Goal: Register for event/course

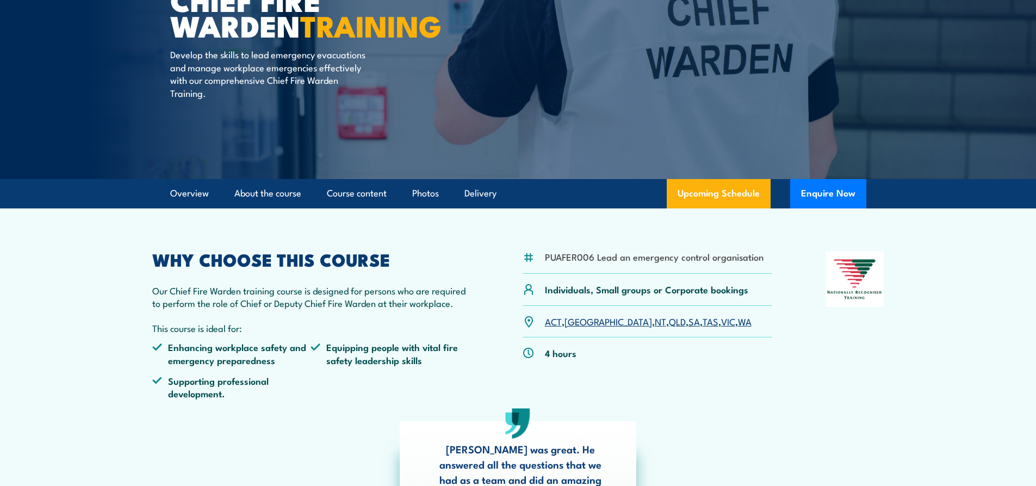
scroll to position [163, 0]
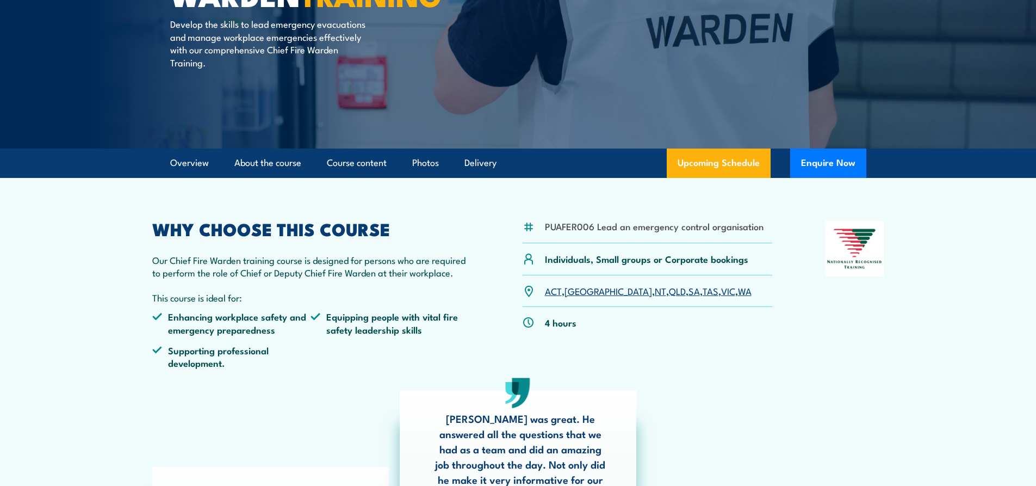
click at [721, 292] on link "VIC" at bounding box center [728, 290] width 14 height 13
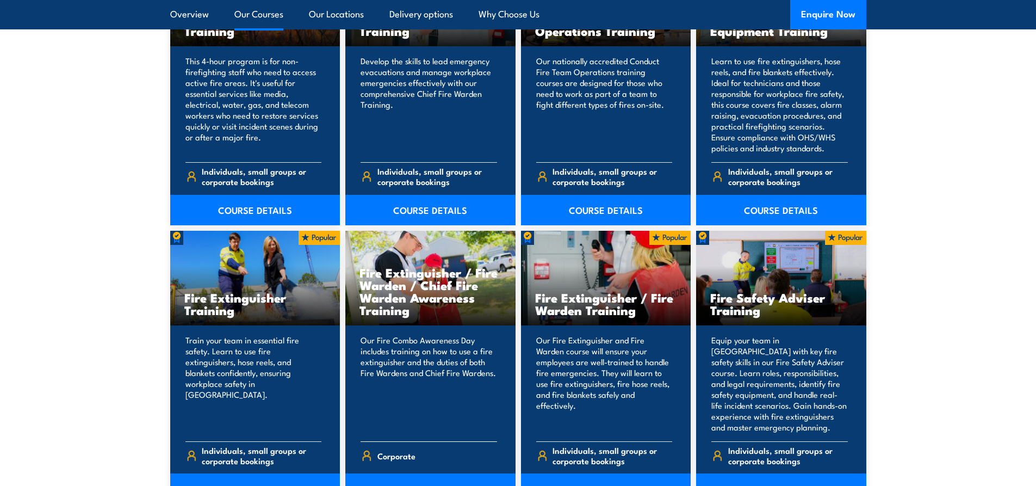
scroll to position [1142, 0]
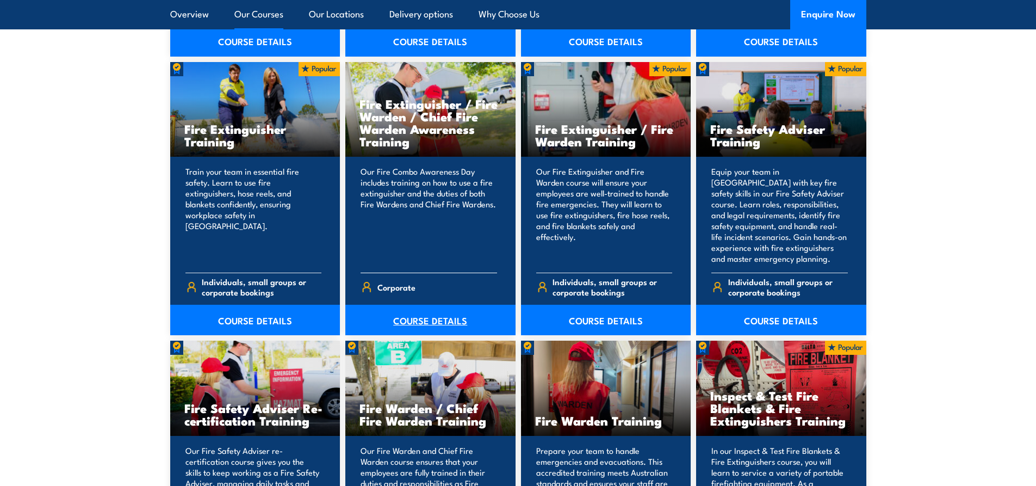
click at [426, 320] on link "COURSE DETAILS" at bounding box center [430, 320] width 170 height 30
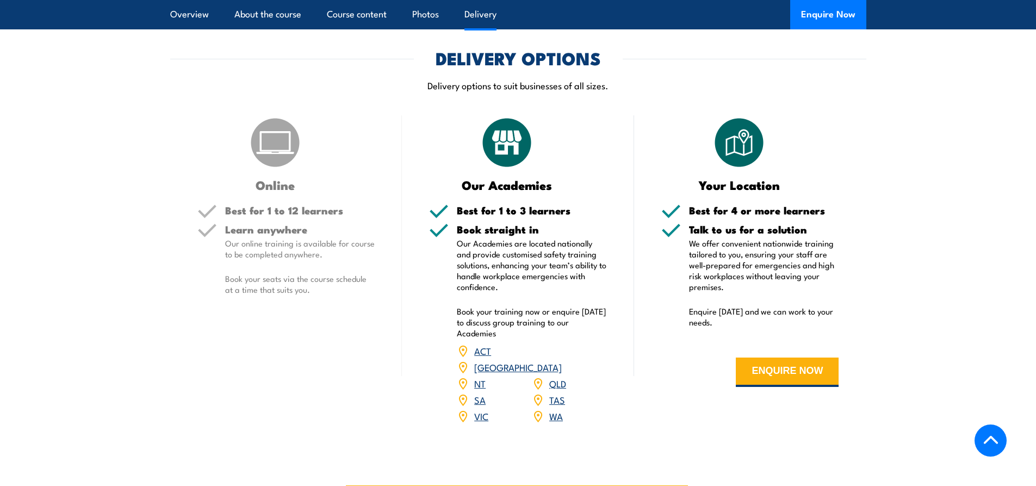
scroll to position [1469, 0]
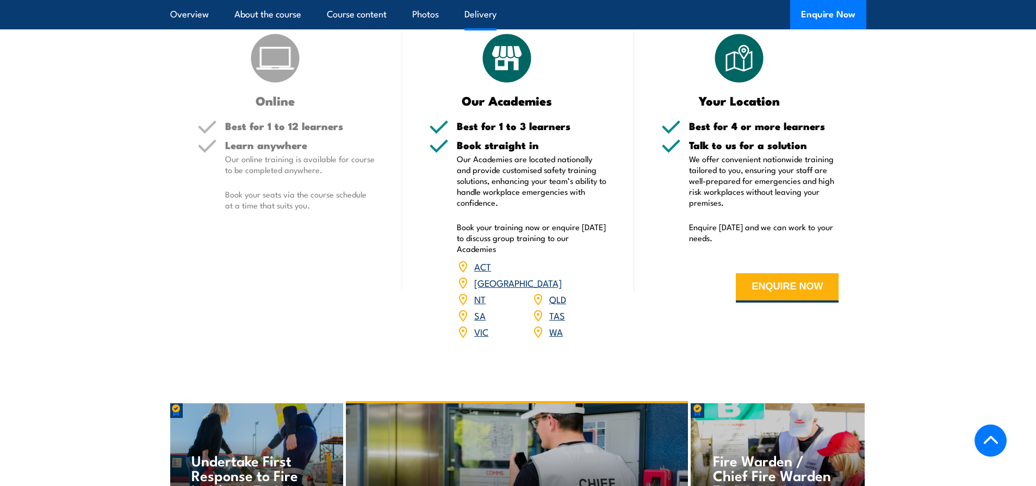
click at [482, 325] on link "VIC" at bounding box center [481, 331] width 14 height 13
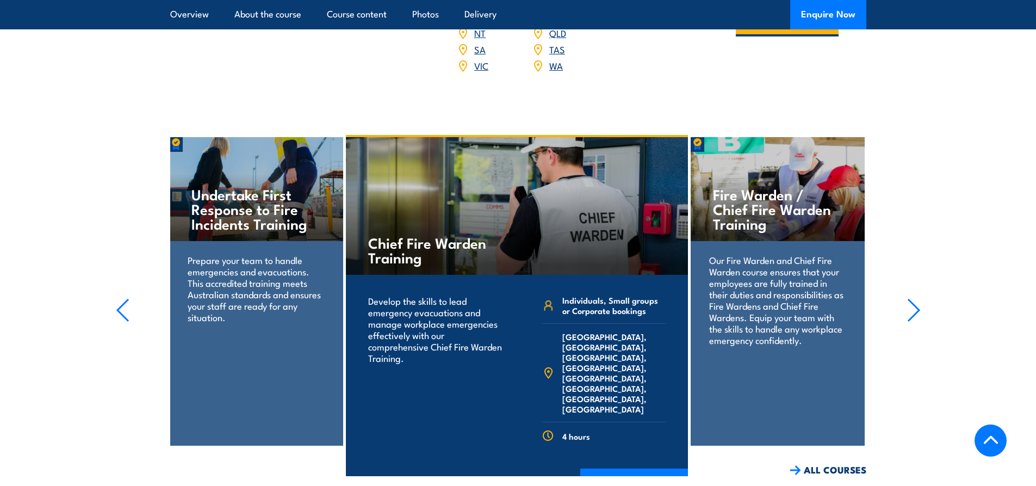
scroll to position [1892, 0]
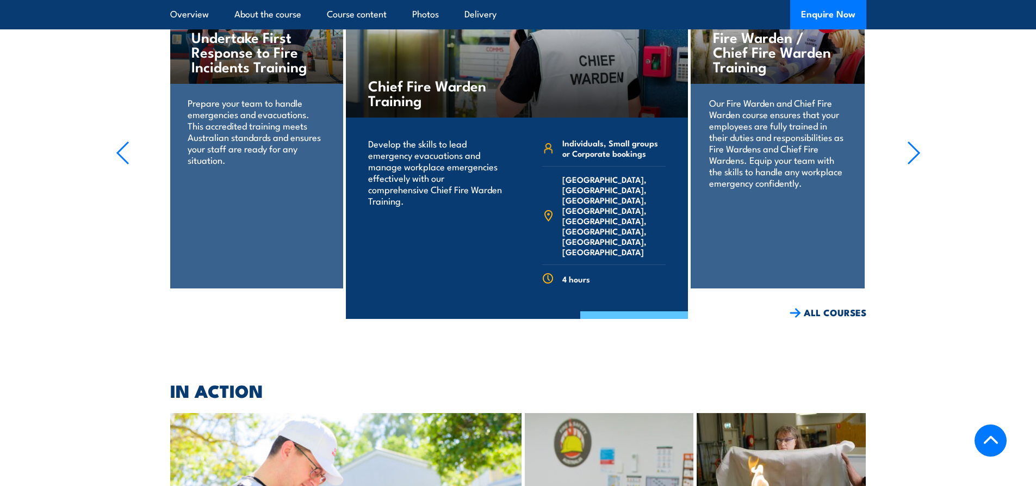
click at [629, 311] on link "COURSE DETAILS" at bounding box center [634, 325] width 108 height 28
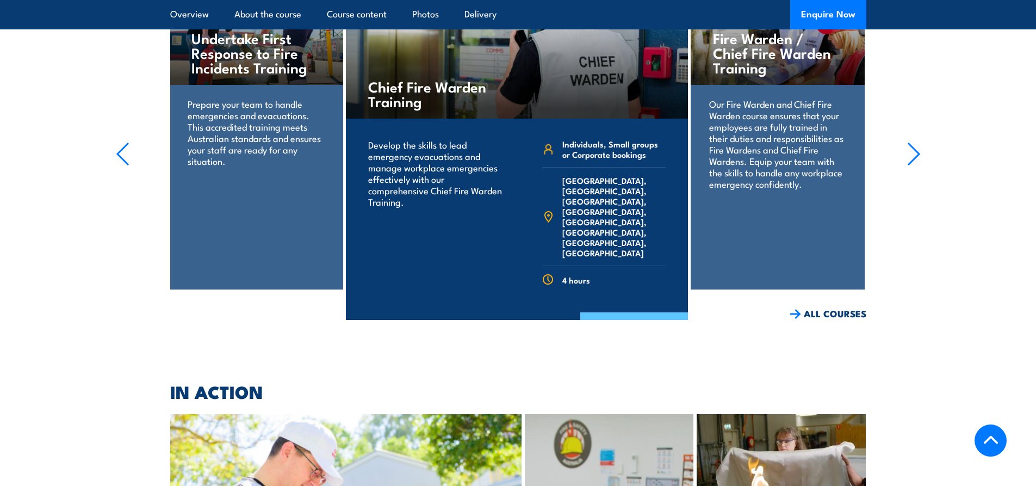
scroll to position [1851, 0]
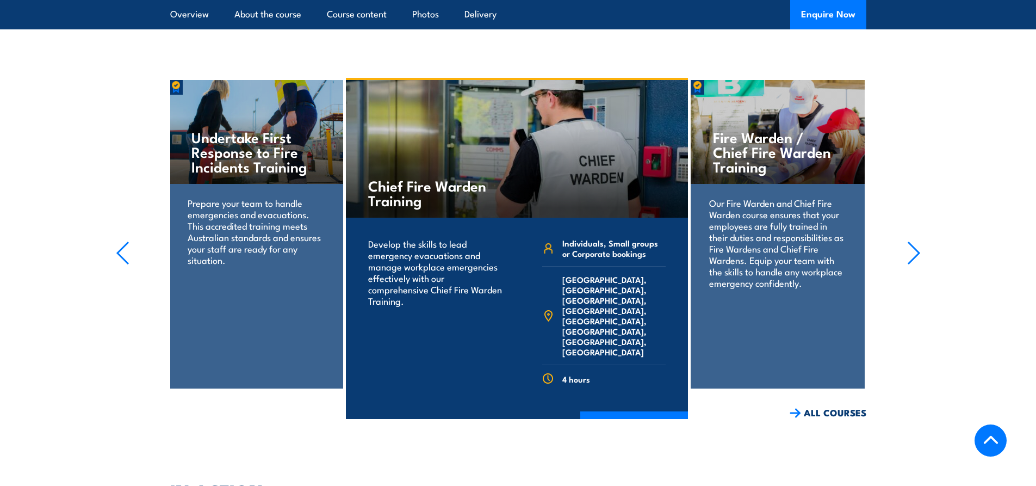
scroll to position [1783, 0]
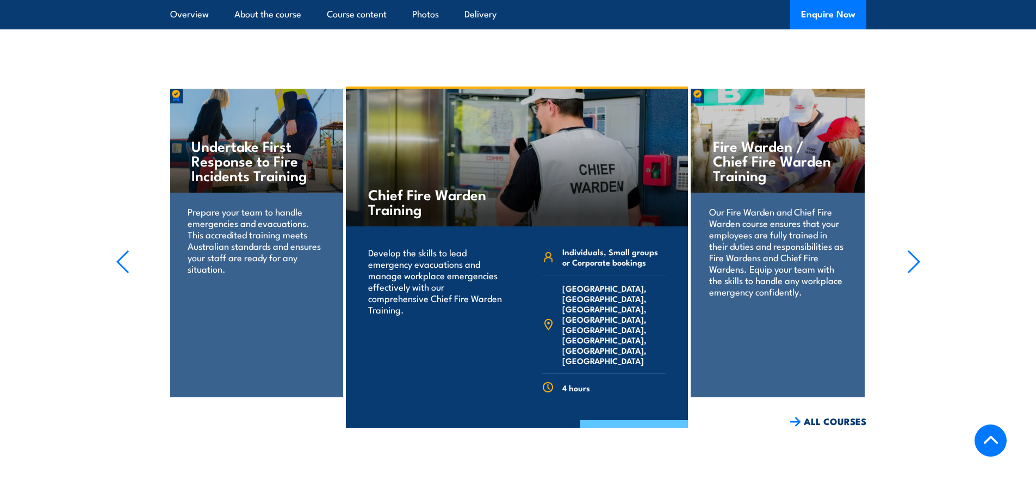
click at [633, 420] on link "COURSE DETAILS" at bounding box center [634, 434] width 108 height 28
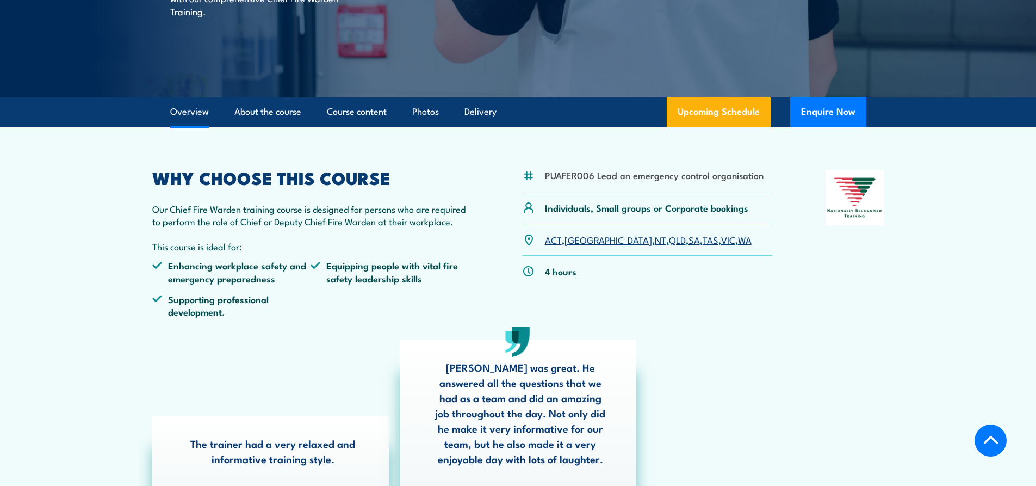
scroll to position [54, 0]
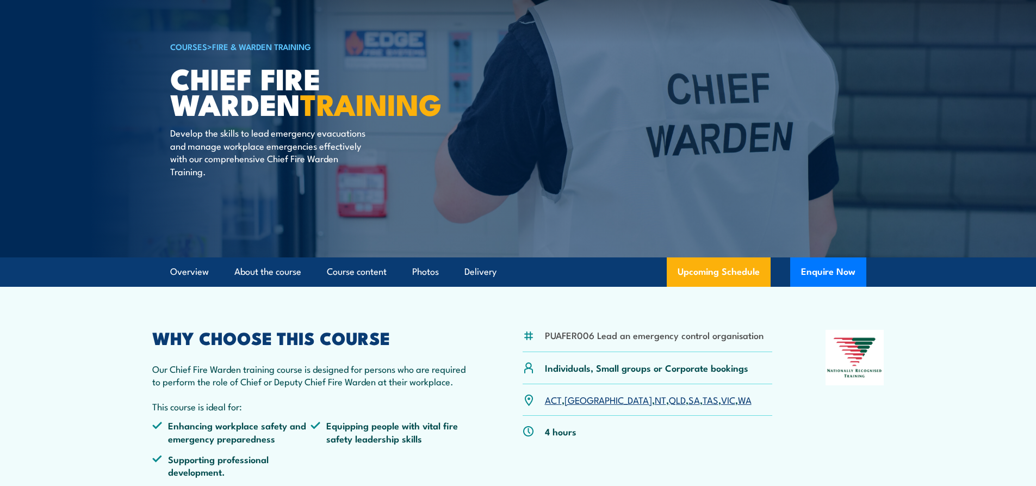
click at [721, 405] on link "VIC" at bounding box center [728, 399] width 14 height 13
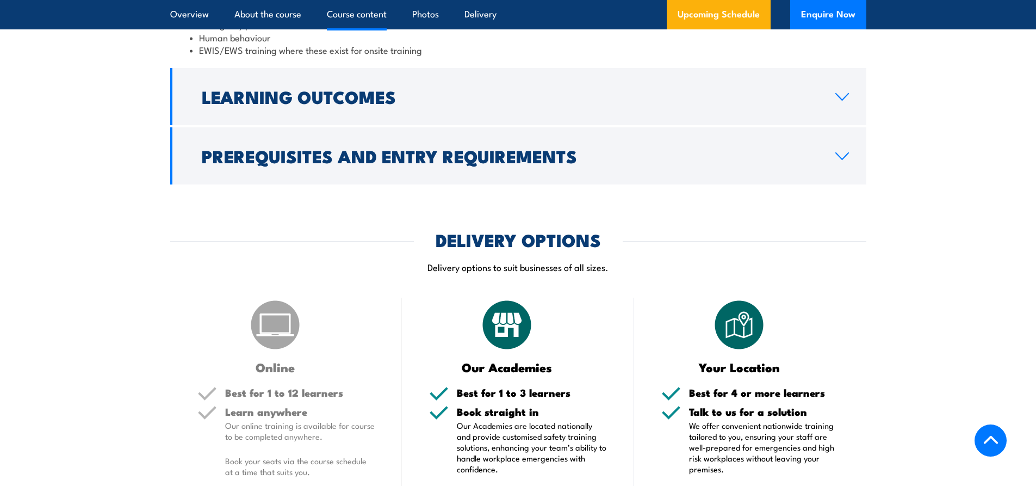
scroll to position [1124, 0]
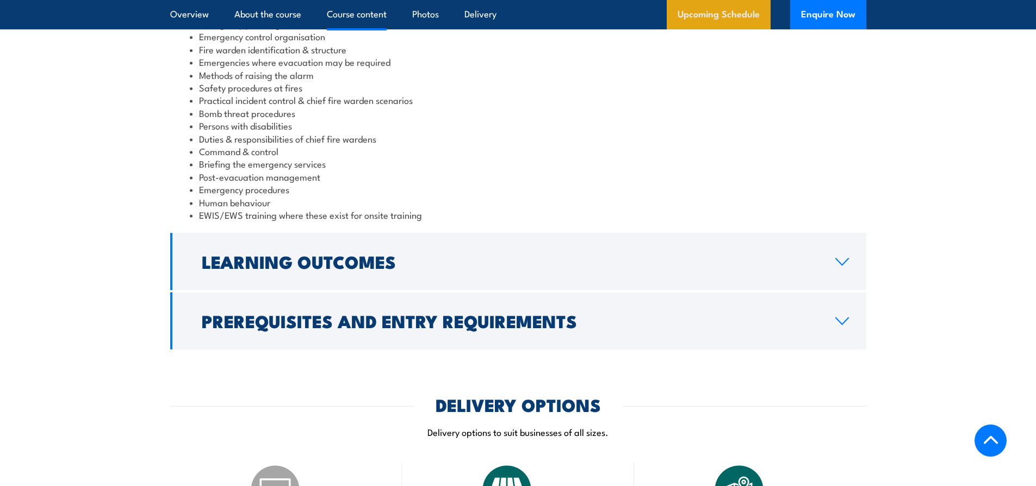
click at [713, 15] on link "Upcoming Schedule" at bounding box center [719, 14] width 104 height 29
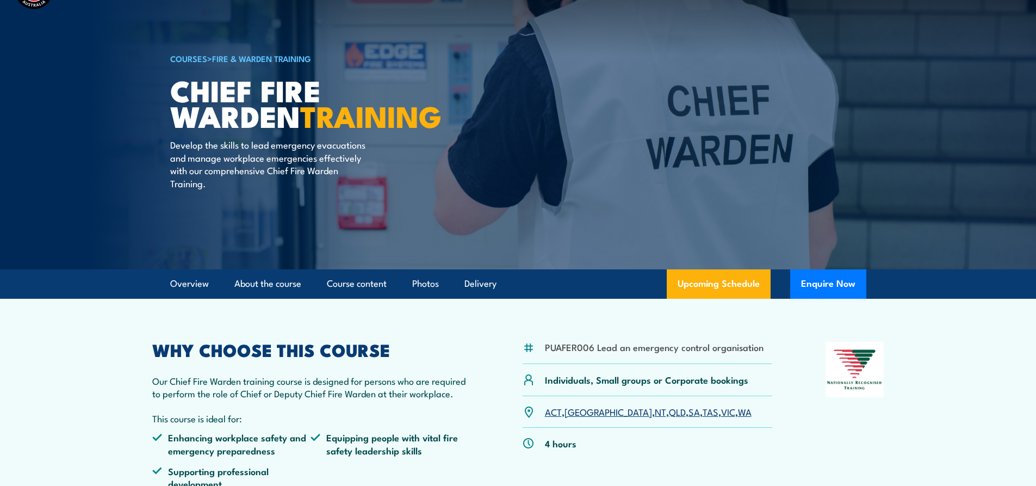
scroll to position [0, 0]
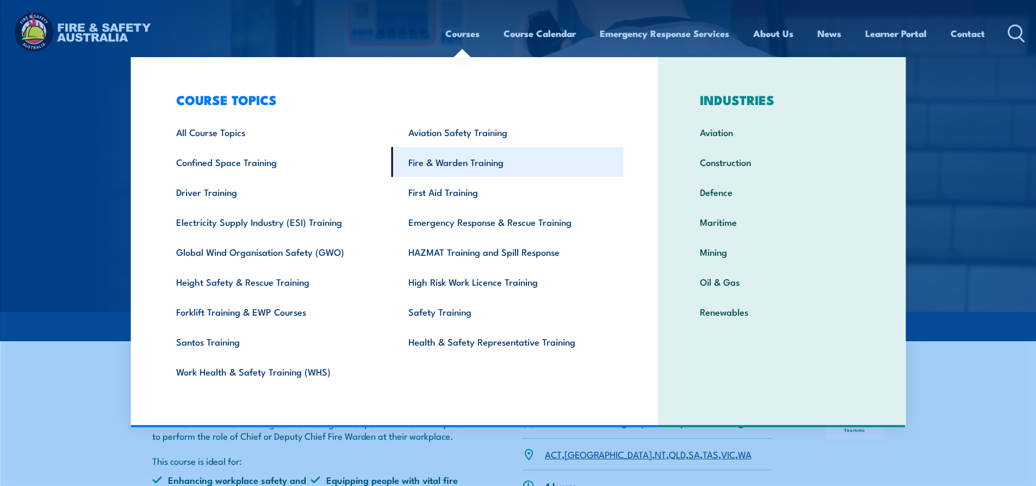
click at [461, 167] on link "Fire & Warden Training" at bounding box center [508, 162] width 232 height 30
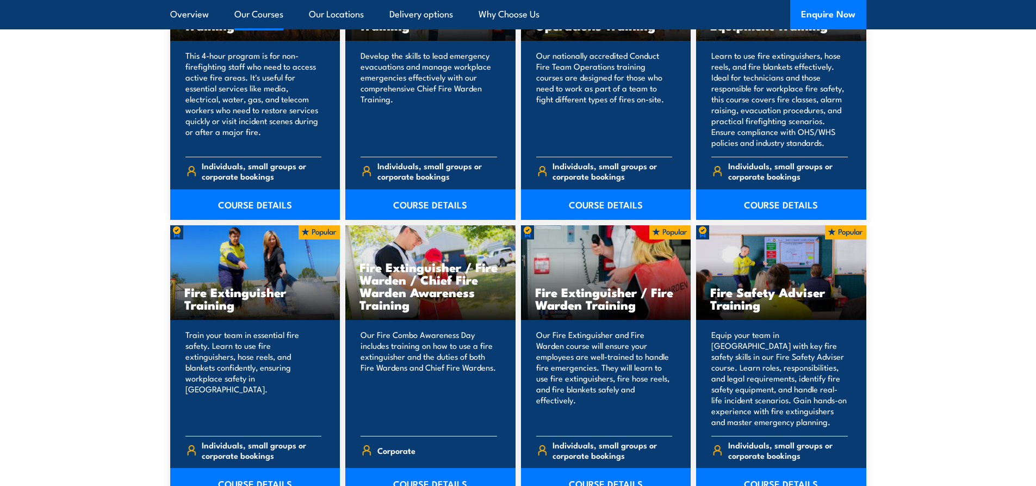
scroll to position [1142, 0]
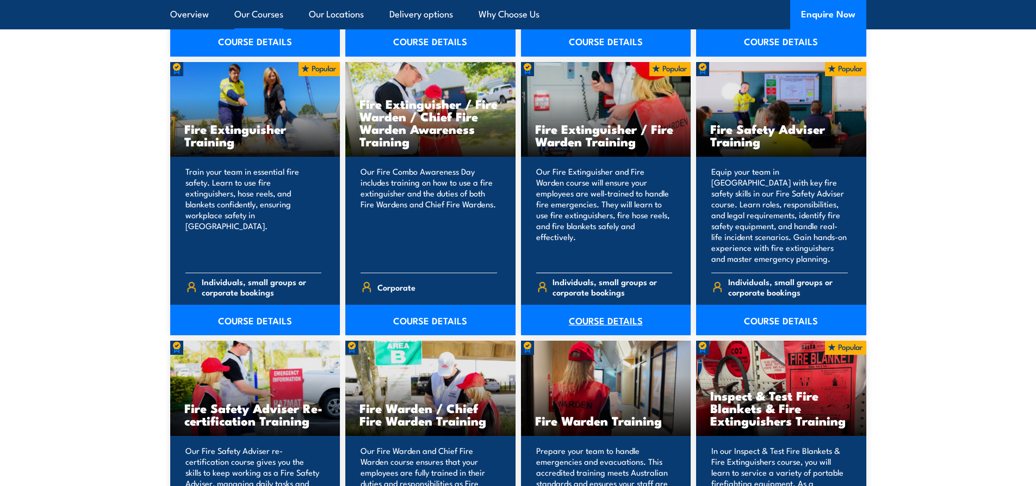
click at [599, 322] on link "COURSE DETAILS" at bounding box center [606, 320] width 170 height 30
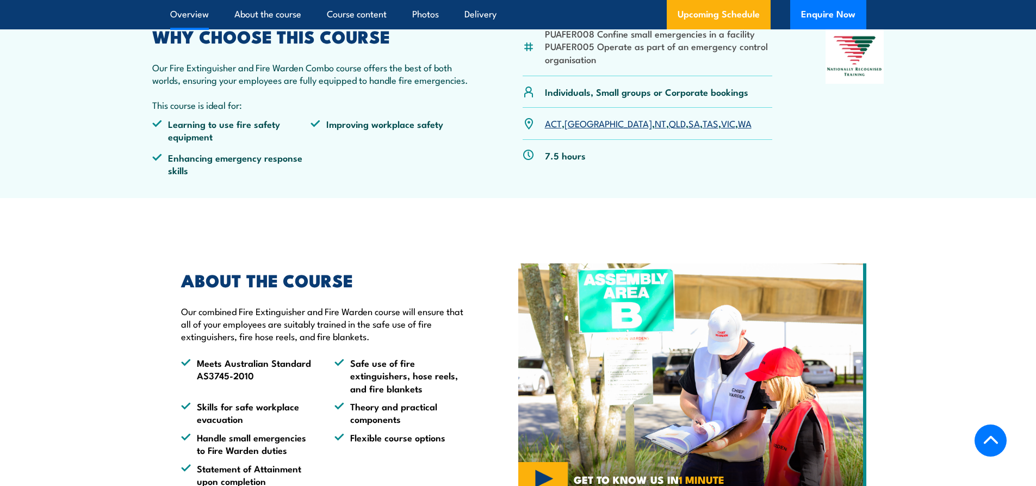
scroll to position [381, 0]
click at [721, 125] on link "VIC" at bounding box center [728, 122] width 14 height 13
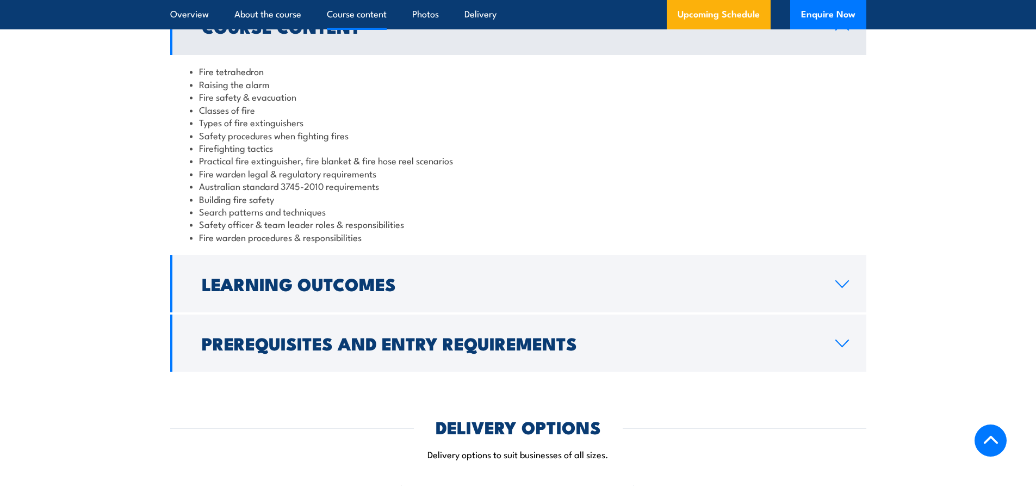
scroll to position [862, 0]
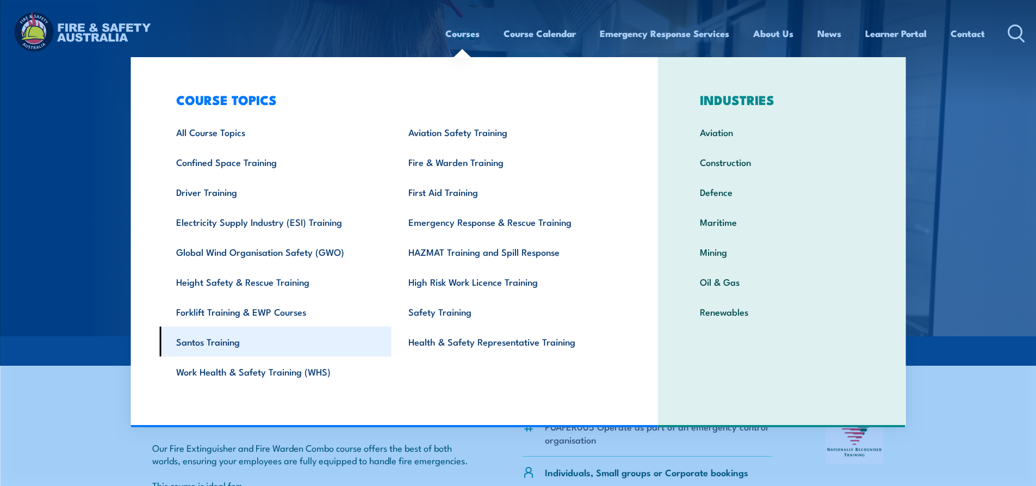
click at [217, 343] on link "Santos Training" at bounding box center [275, 341] width 232 height 30
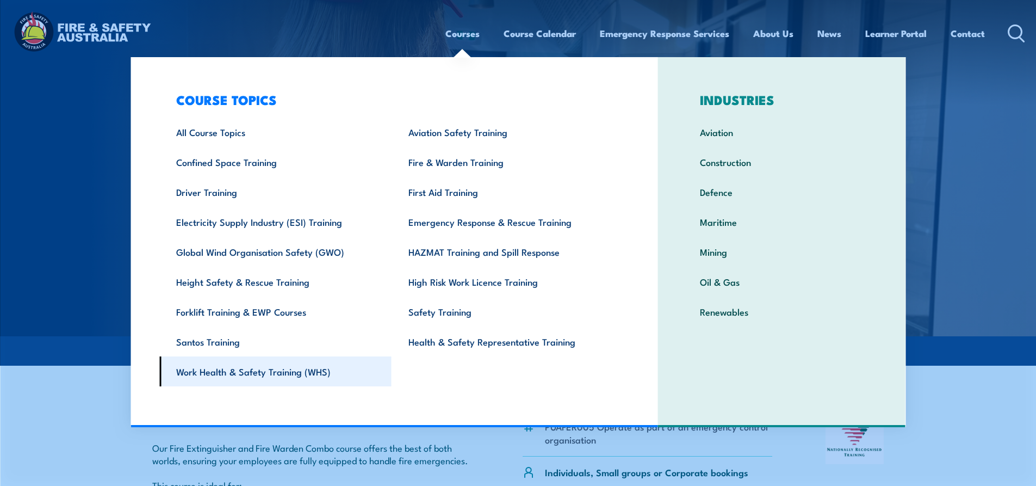
click at [255, 375] on link "Work Health & Safety Training (WHS)" at bounding box center [275, 371] width 232 height 30
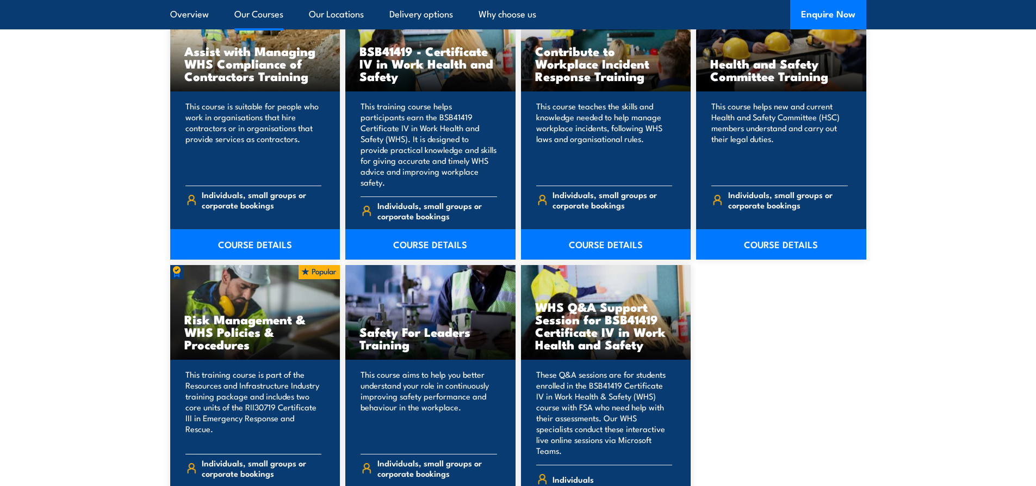
scroll to position [816, 0]
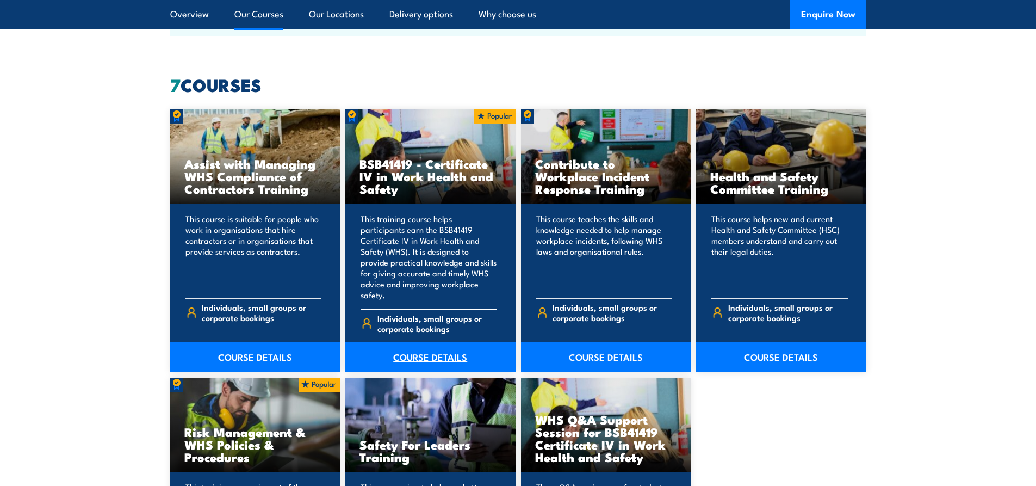
click at [443, 342] on link "COURSE DETAILS" at bounding box center [430, 357] width 170 height 30
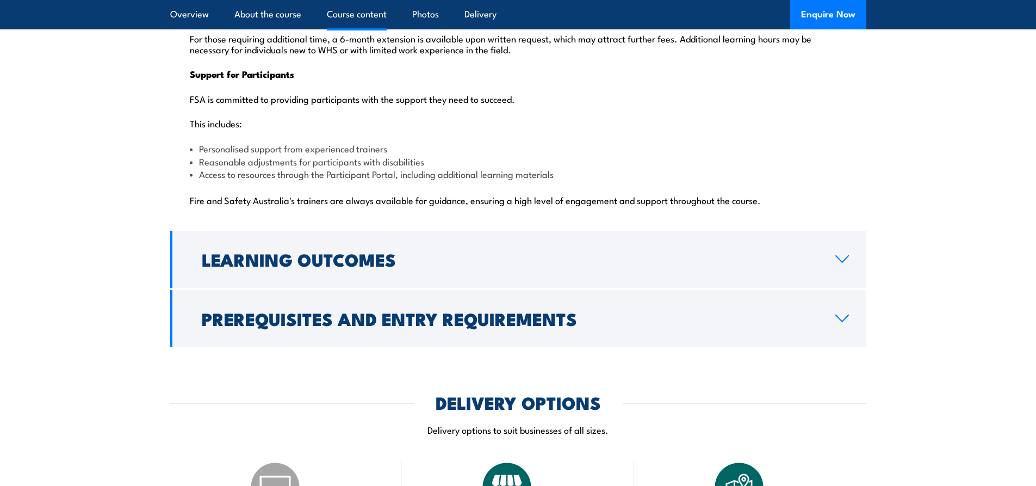
scroll to position [2720, 0]
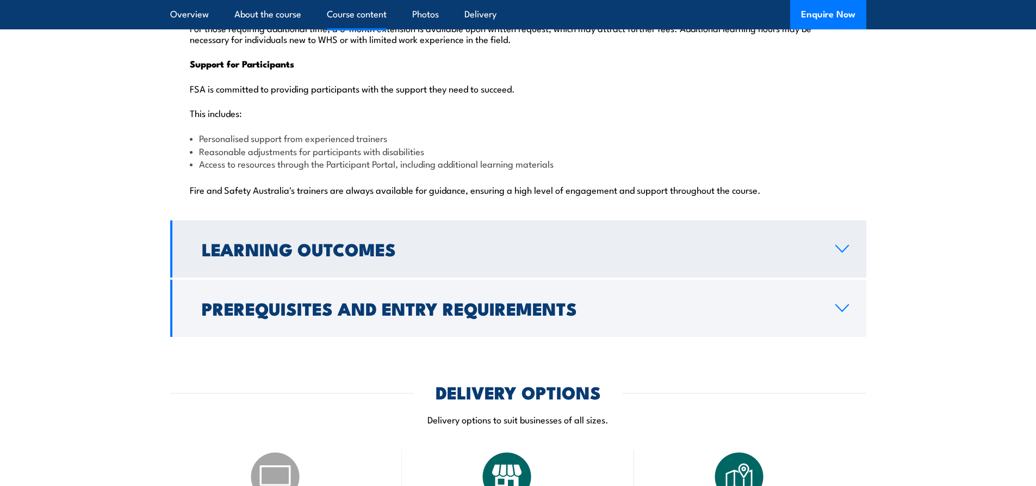
click at [844, 244] on icon at bounding box center [842, 248] width 15 height 9
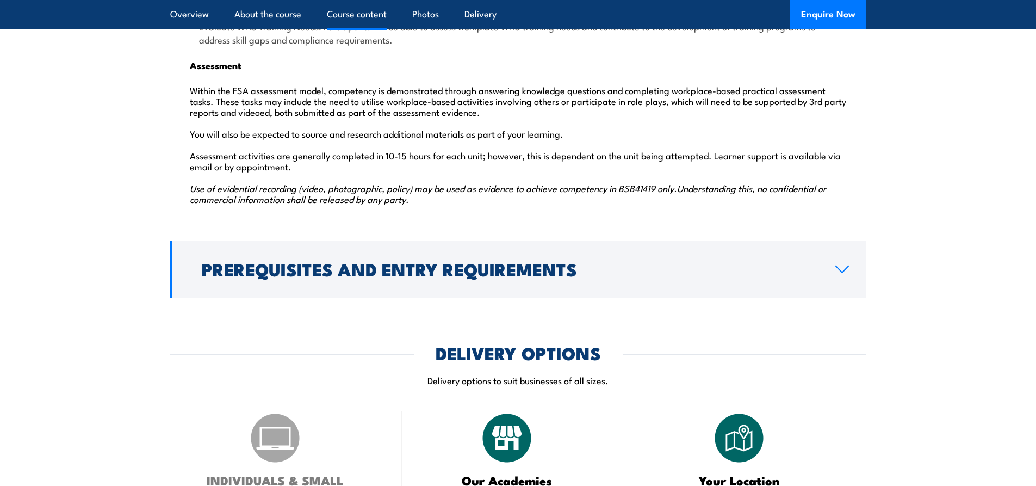
scroll to position [1598, 0]
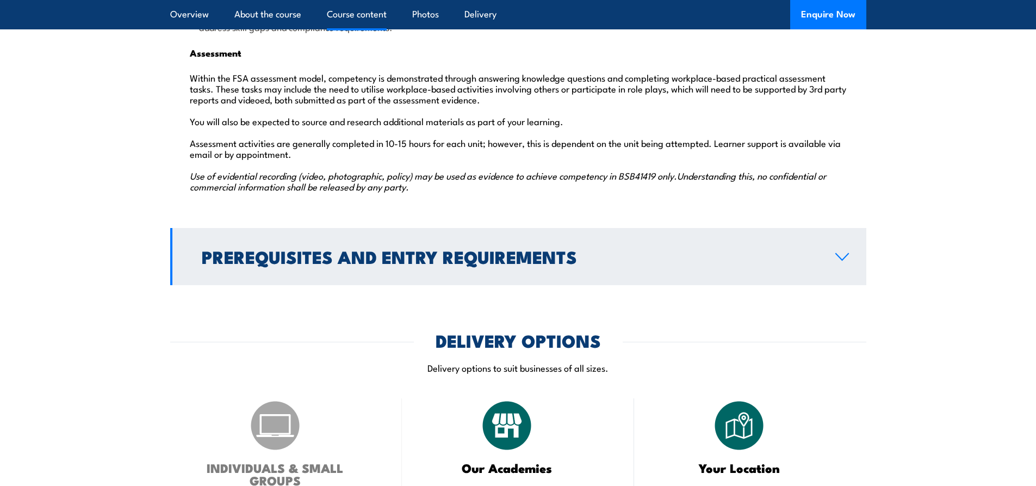
click at [844, 252] on icon at bounding box center [842, 256] width 15 height 9
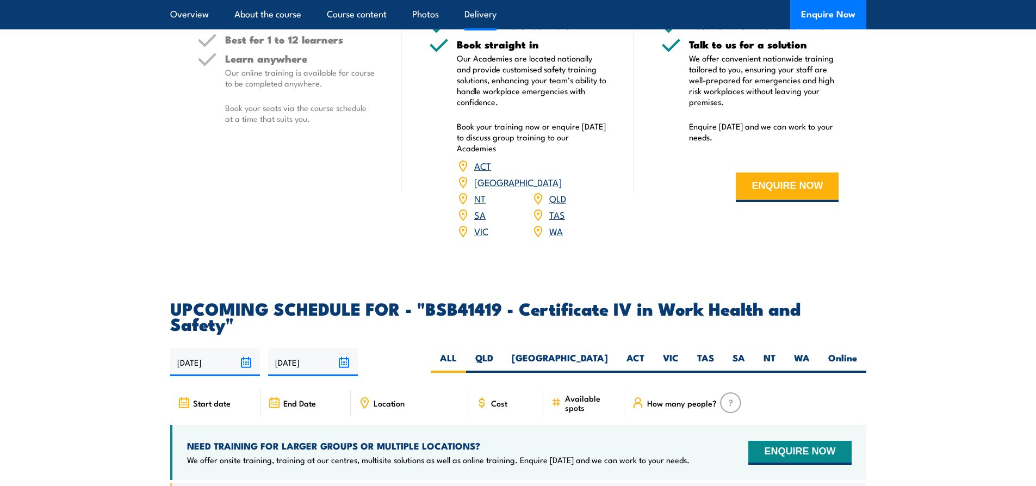
scroll to position [1437, 0]
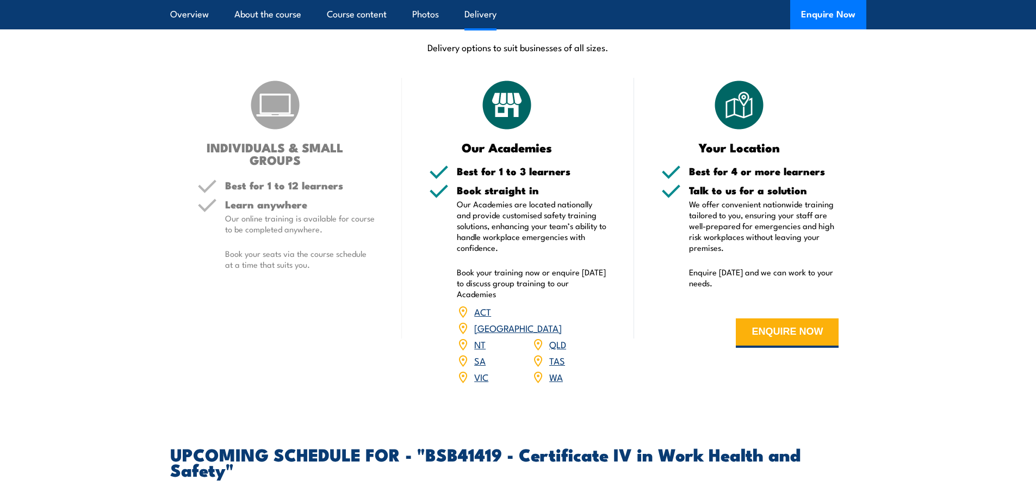
click at [485, 370] on link "VIC" at bounding box center [481, 376] width 14 height 13
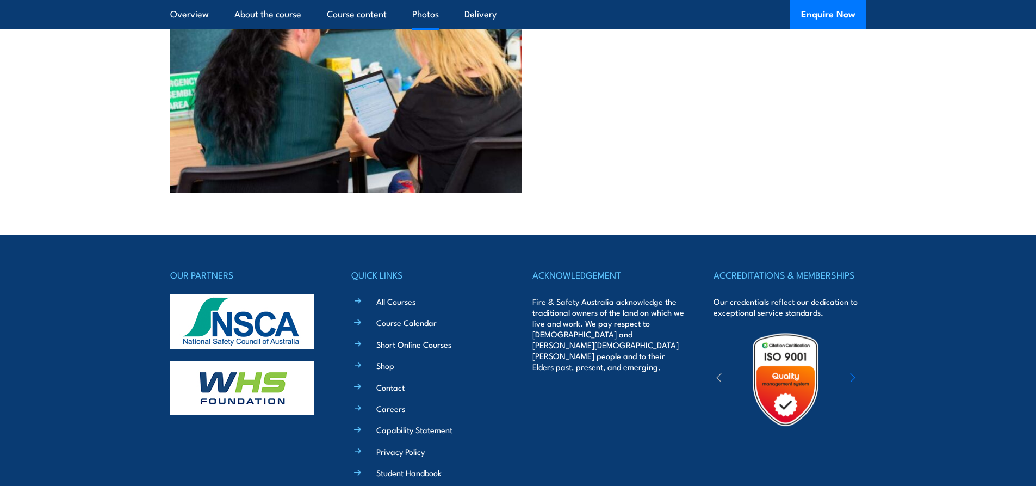
scroll to position [4481, 0]
